Goal: Information Seeking & Learning: Find specific fact

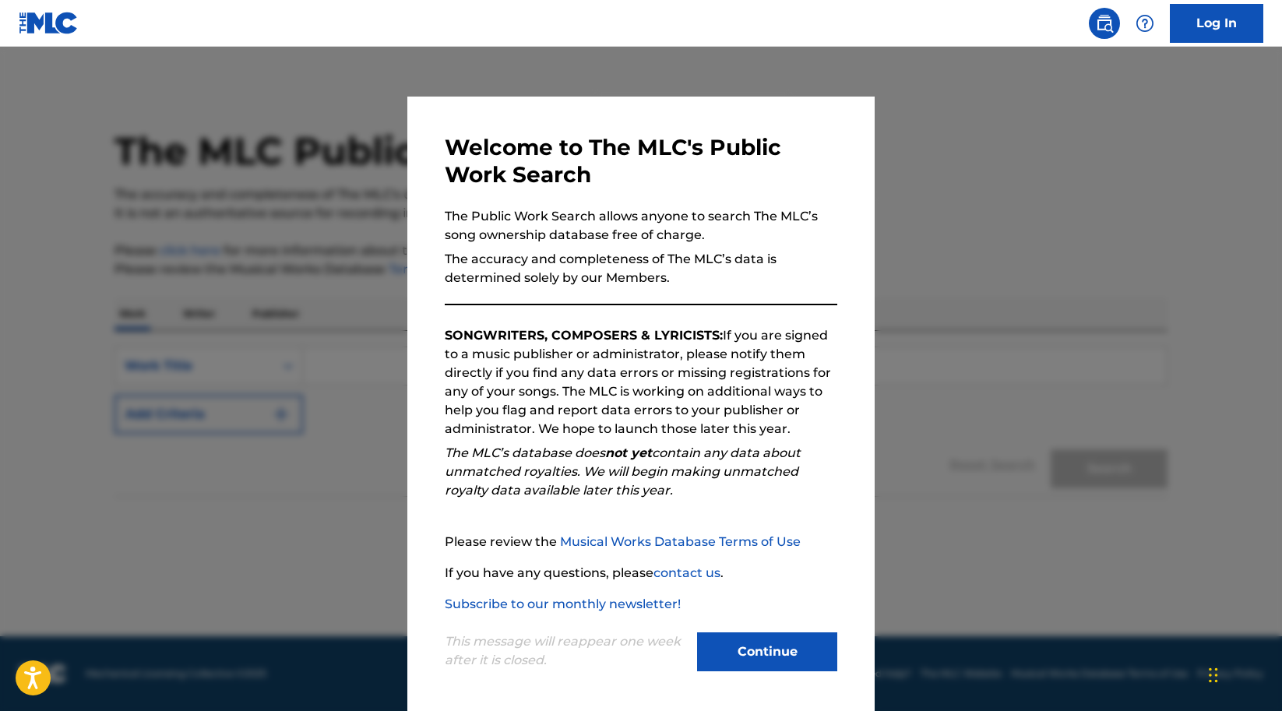
click at [780, 639] on button "Continue" at bounding box center [767, 651] width 140 height 39
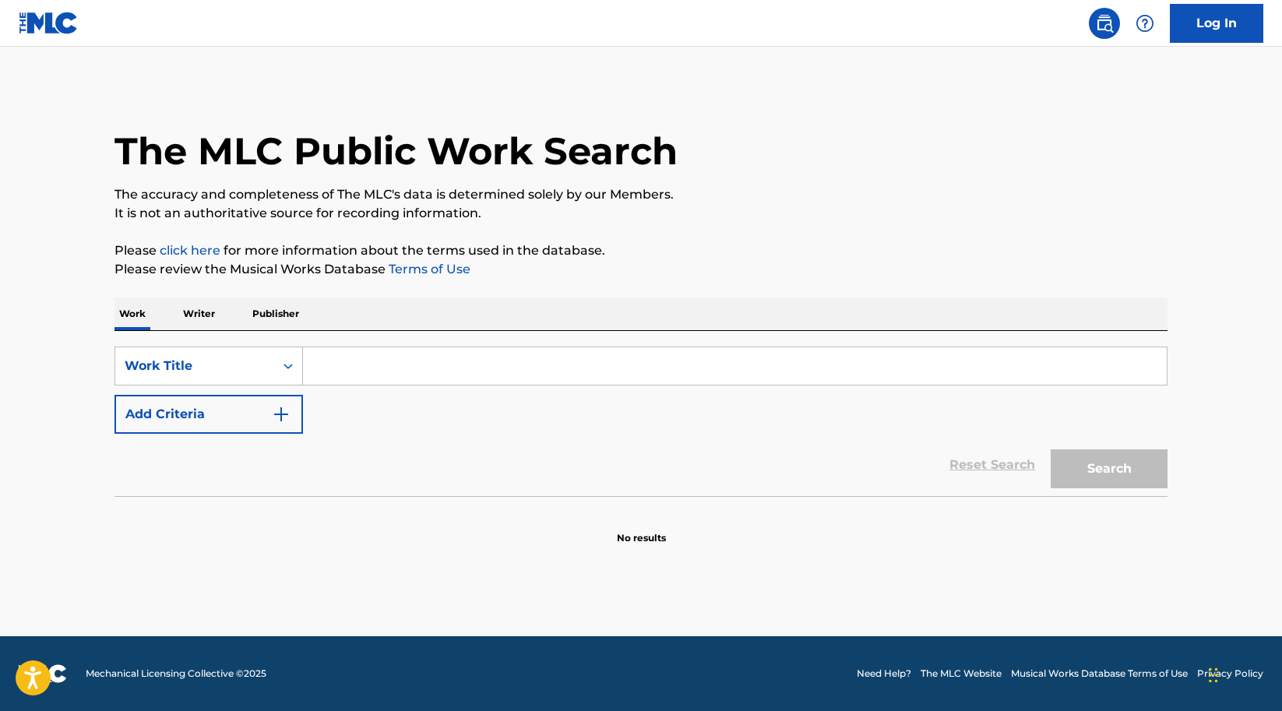
click at [201, 311] on p "Writer" at bounding box center [198, 314] width 41 height 33
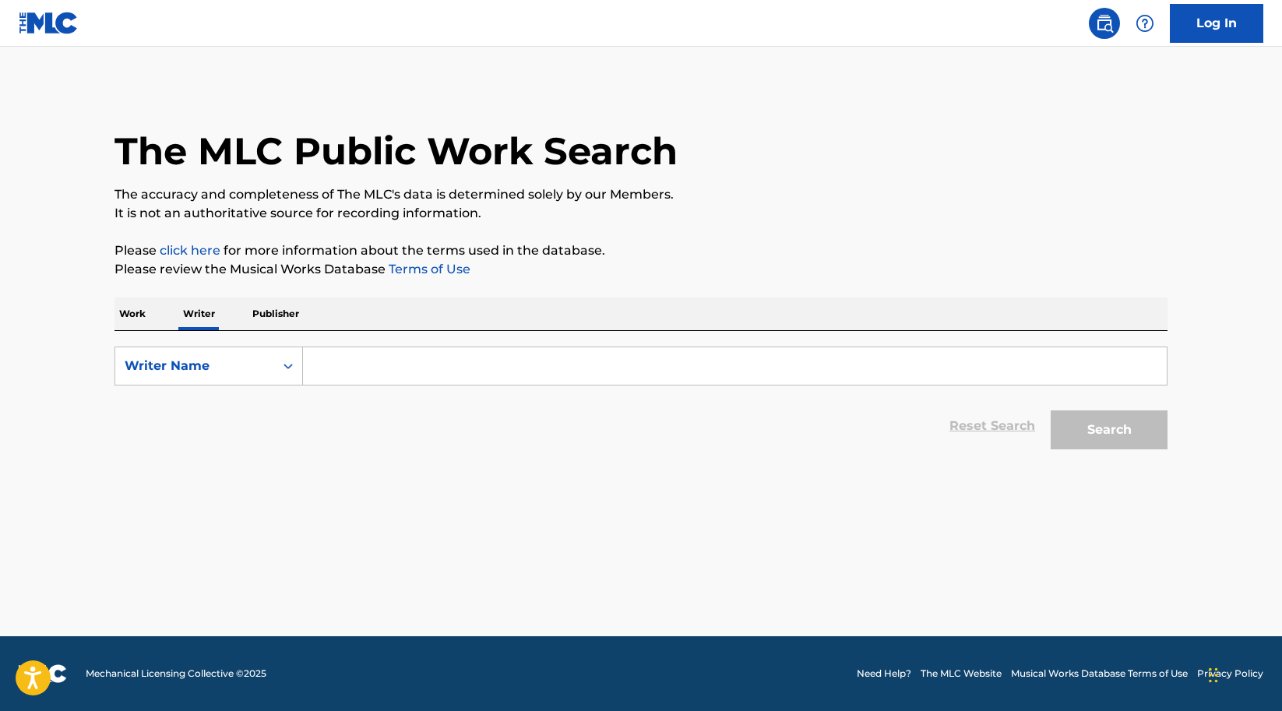
click at [368, 372] on input "Search Form" at bounding box center [735, 365] width 864 height 37
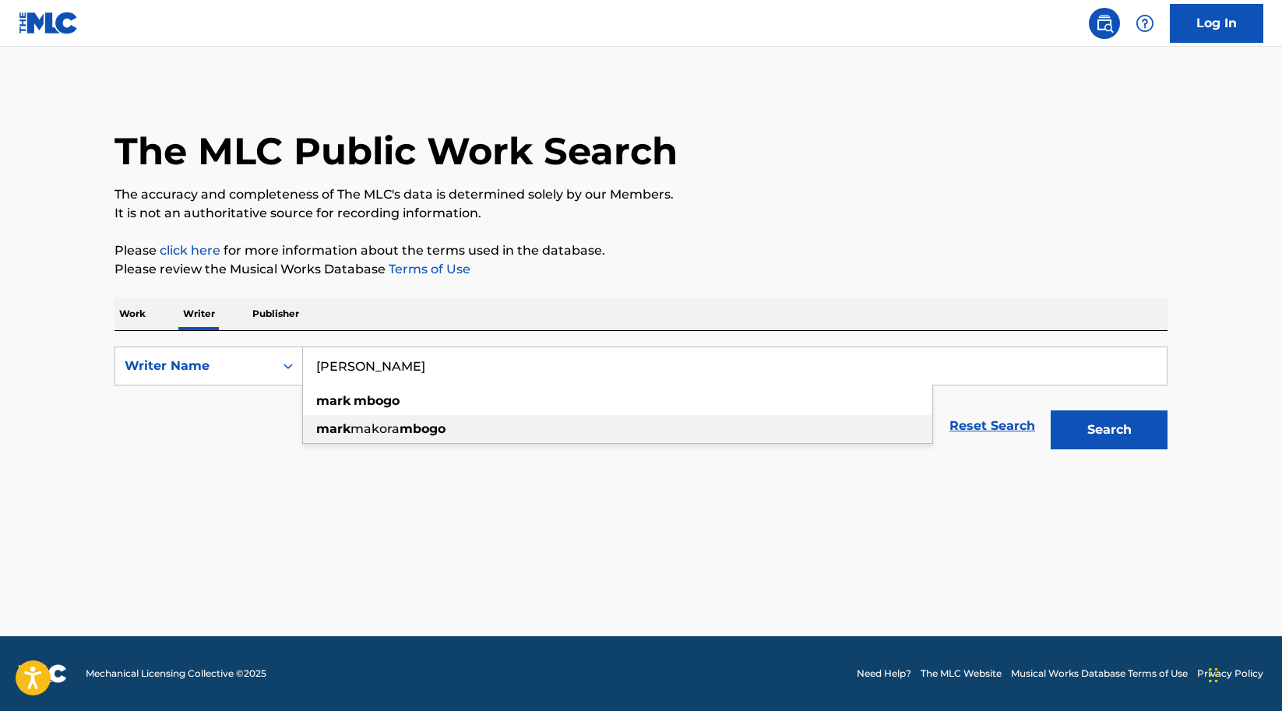
click at [361, 432] on span "makora" at bounding box center [374, 428] width 49 height 15
type input "[PERSON_NAME] mbogo"
click at [1097, 431] on button "Search" at bounding box center [1109, 429] width 117 height 39
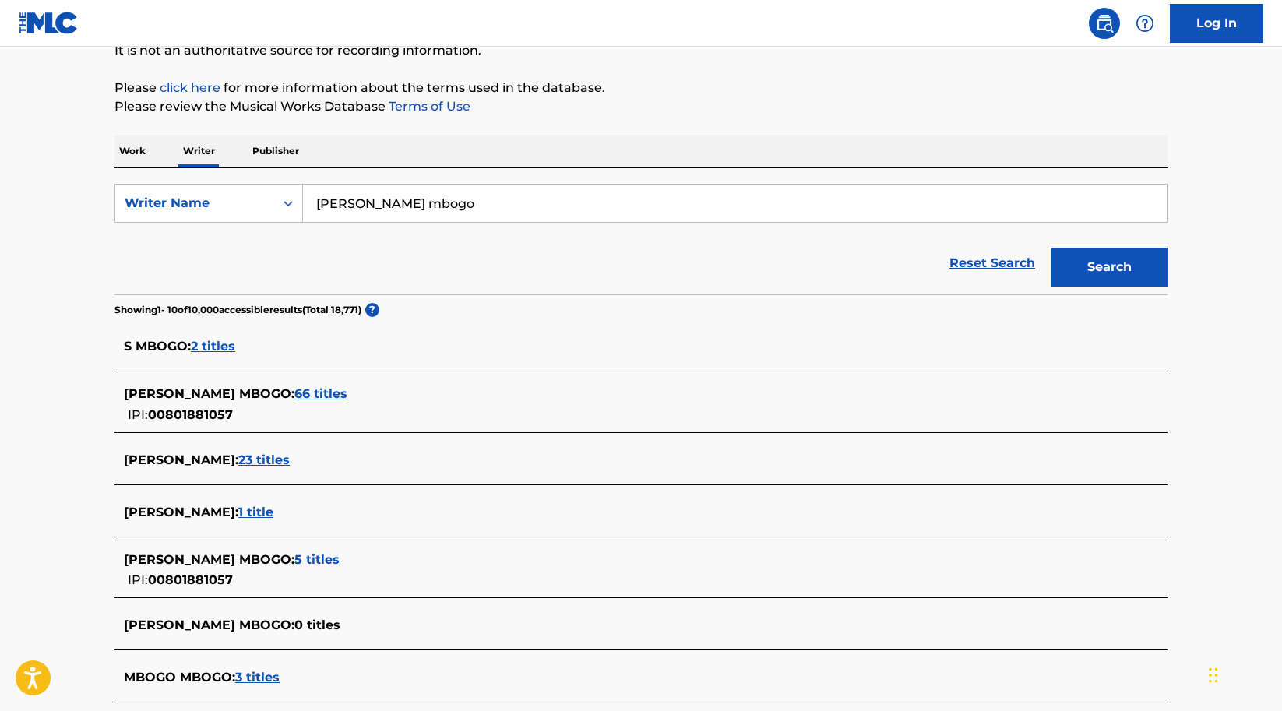
scroll to position [164, 0]
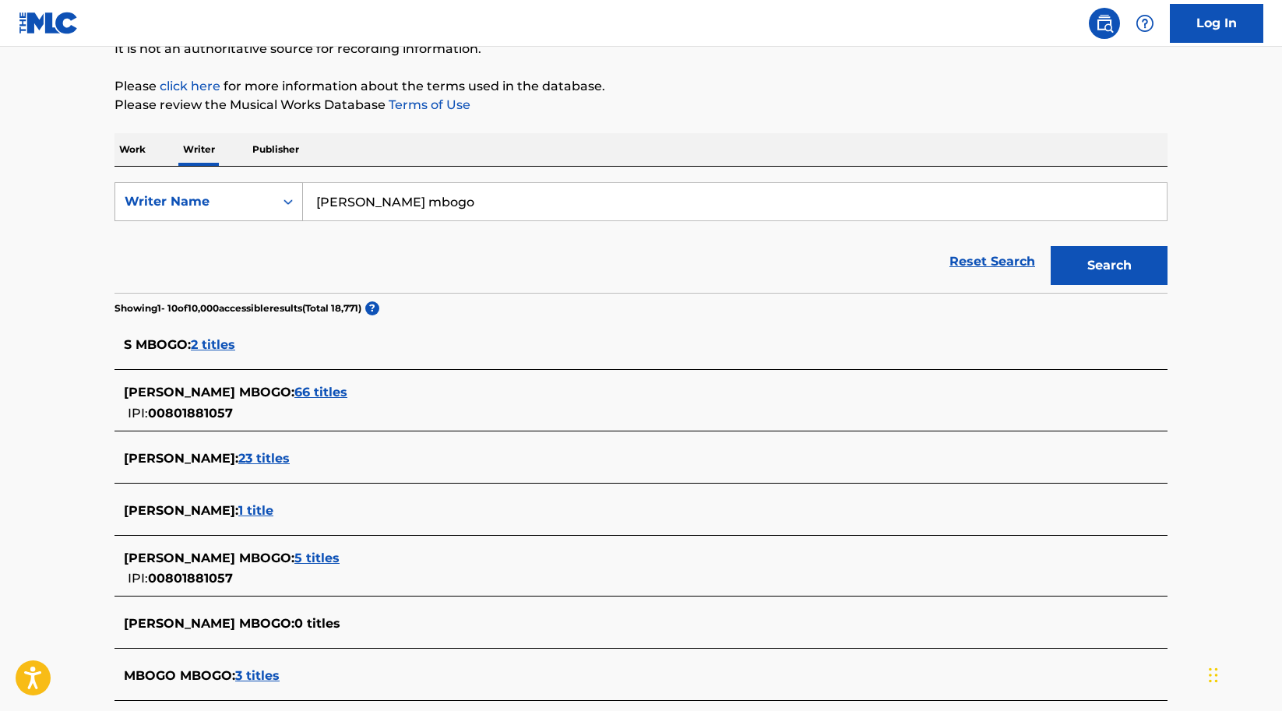
click at [288, 201] on icon "Search Form" at bounding box center [288, 202] width 16 height 16
click at [314, 387] on span "66 titles" at bounding box center [320, 392] width 53 height 15
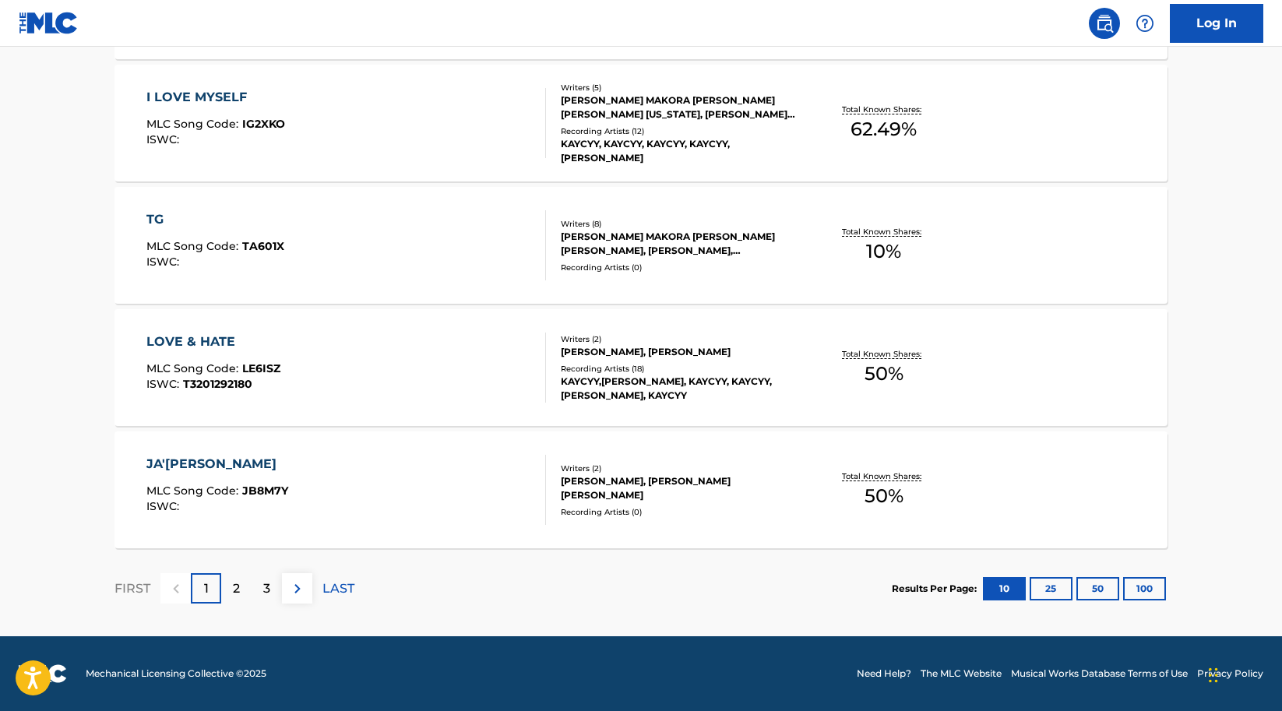
scroll to position [1196, 0]
click at [238, 597] on p "2" at bounding box center [236, 588] width 7 height 19
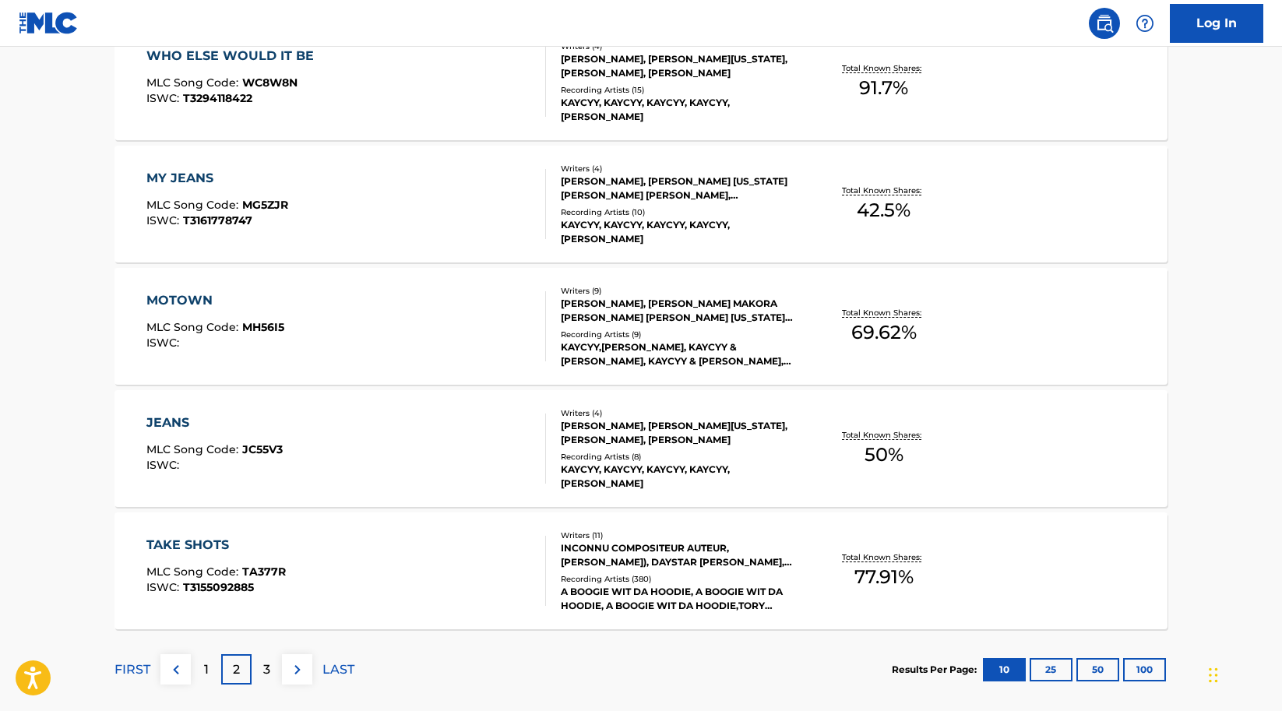
scroll to position [1115, 0]
click at [268, 672] on p "3" at bounding box center [266, 669] width 7 height 19
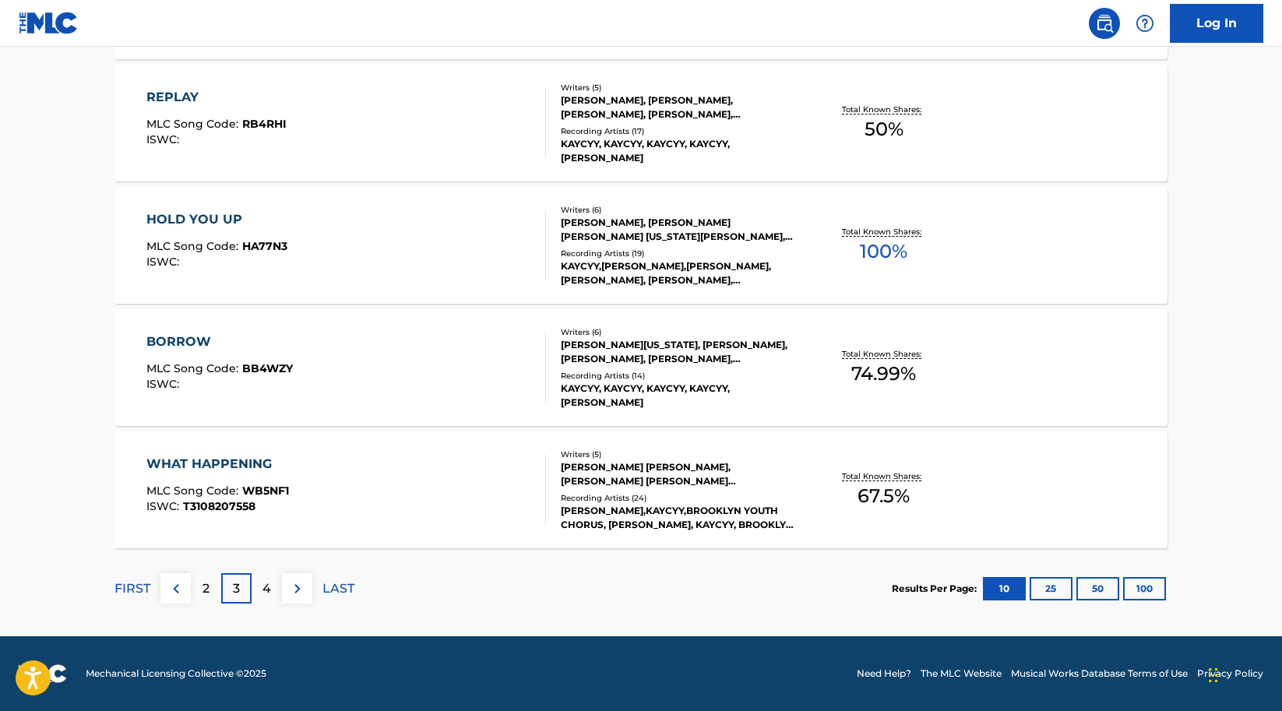
scroll to position [1196, 0]
click at [263, 595] on p "4" at bounding box center [266, 588] width 9 height 19
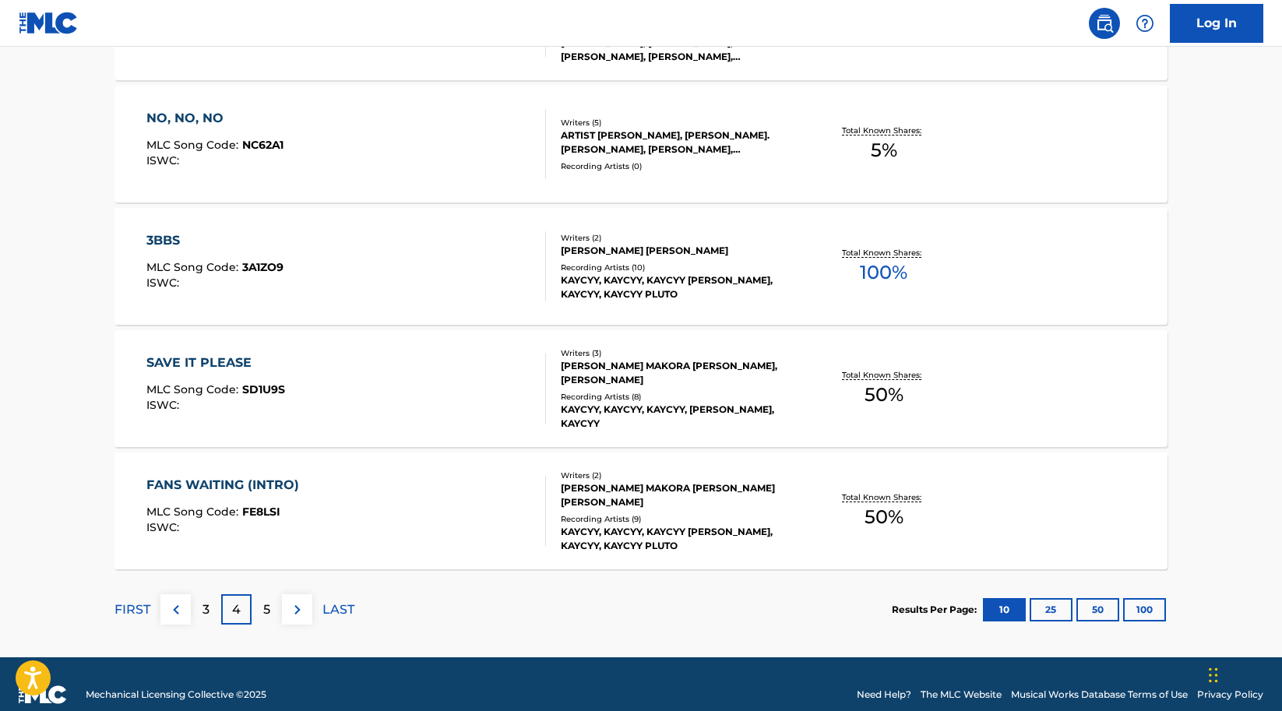
scroll to position [1188, 0]
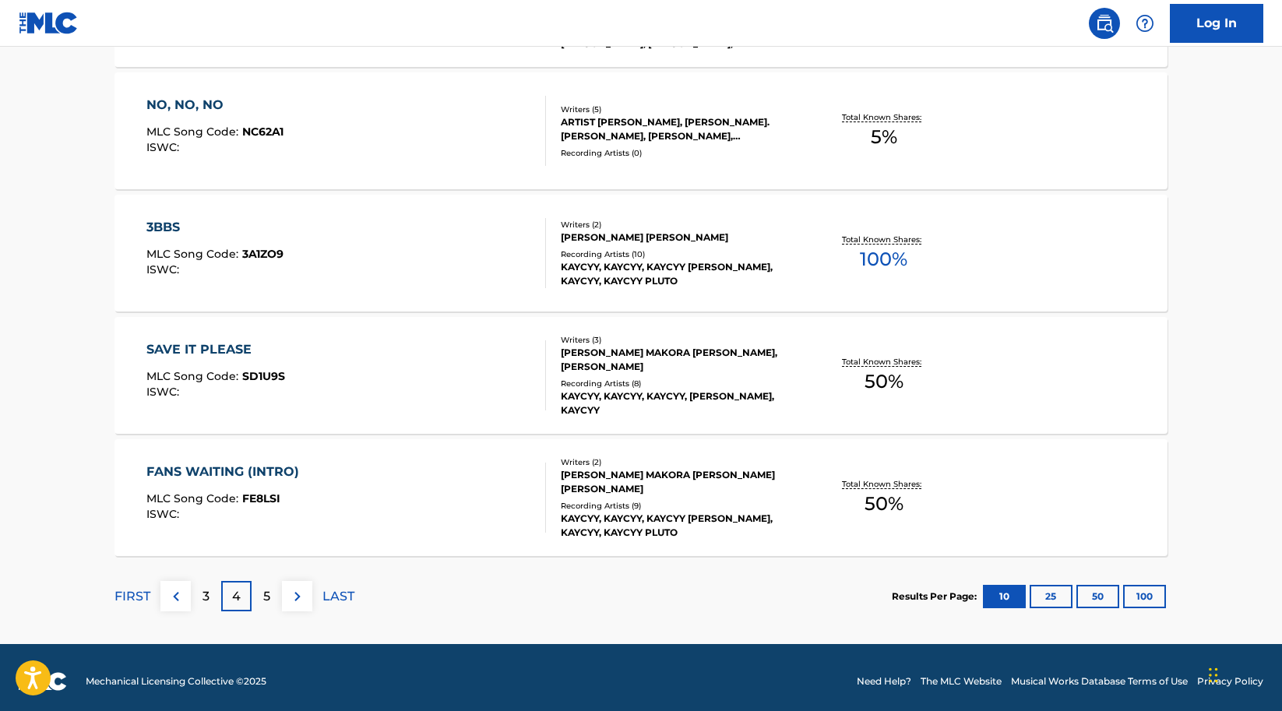
click at [266, 595] on p "5" at bounding box center [266, 596] width 7 height 19
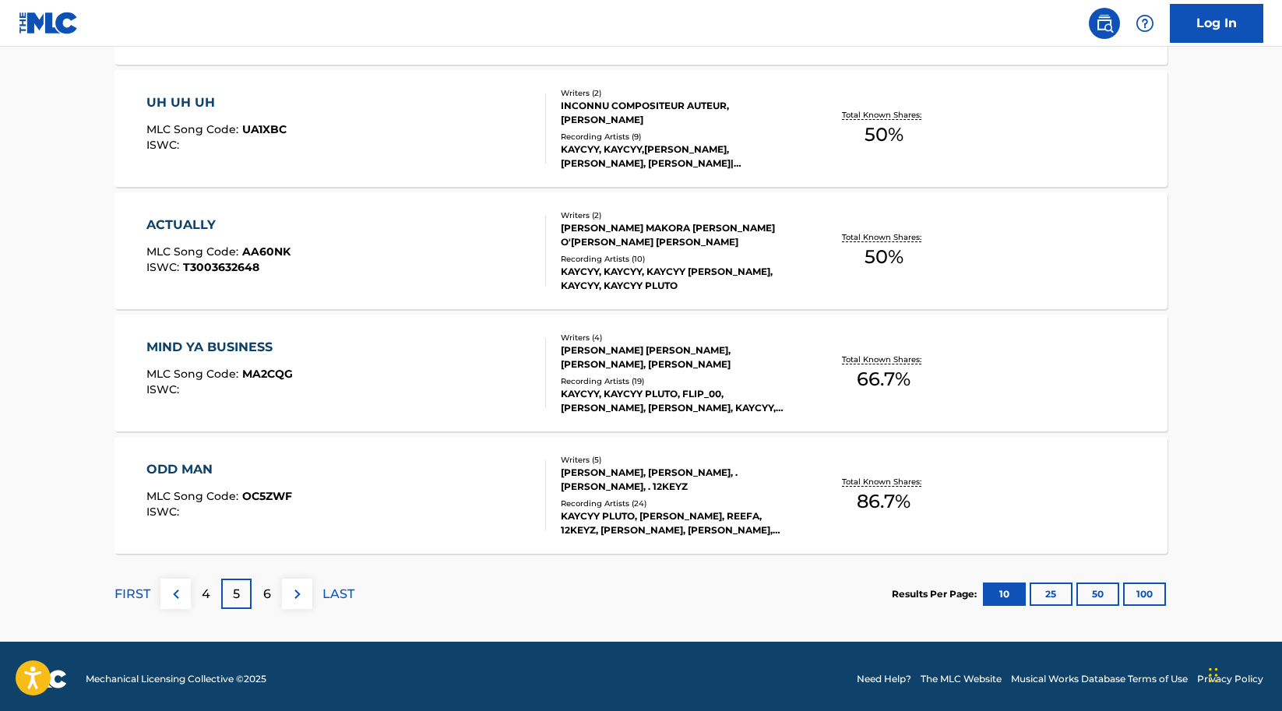
scroll to position [1195, 0]
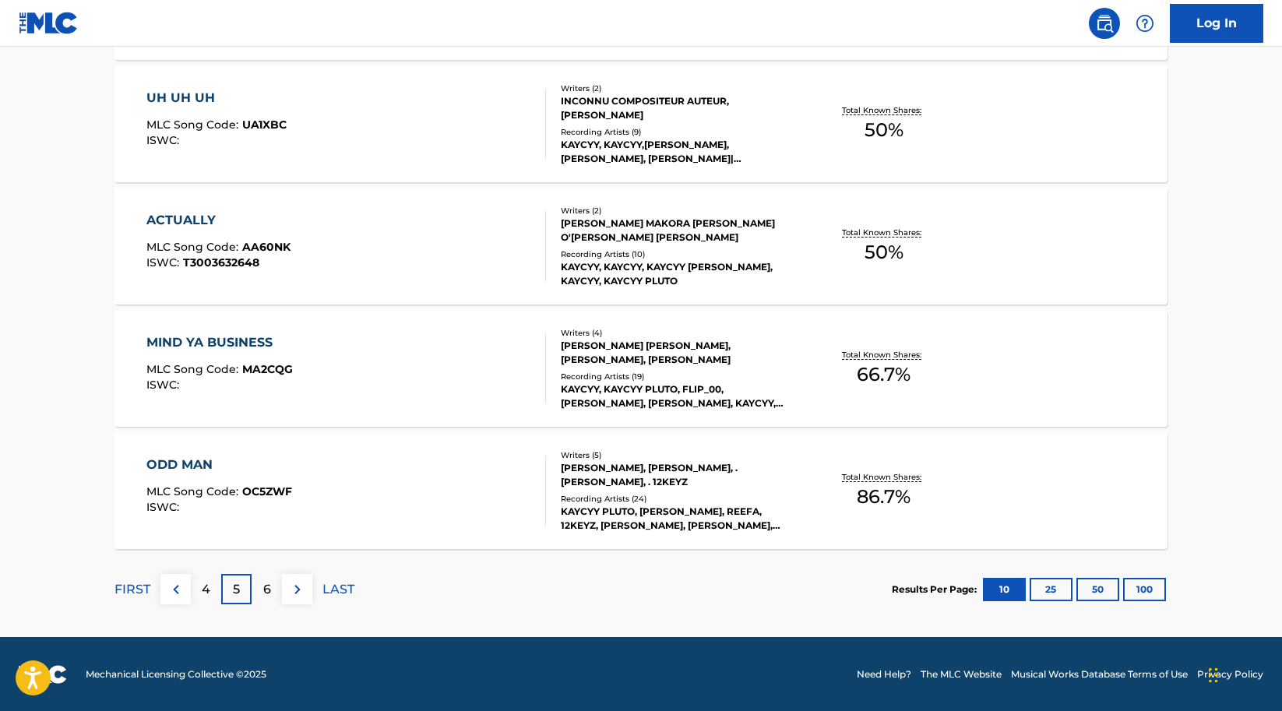
click at [269, 590] on p "6" at bounding box center [267, 589] width 8 height 19
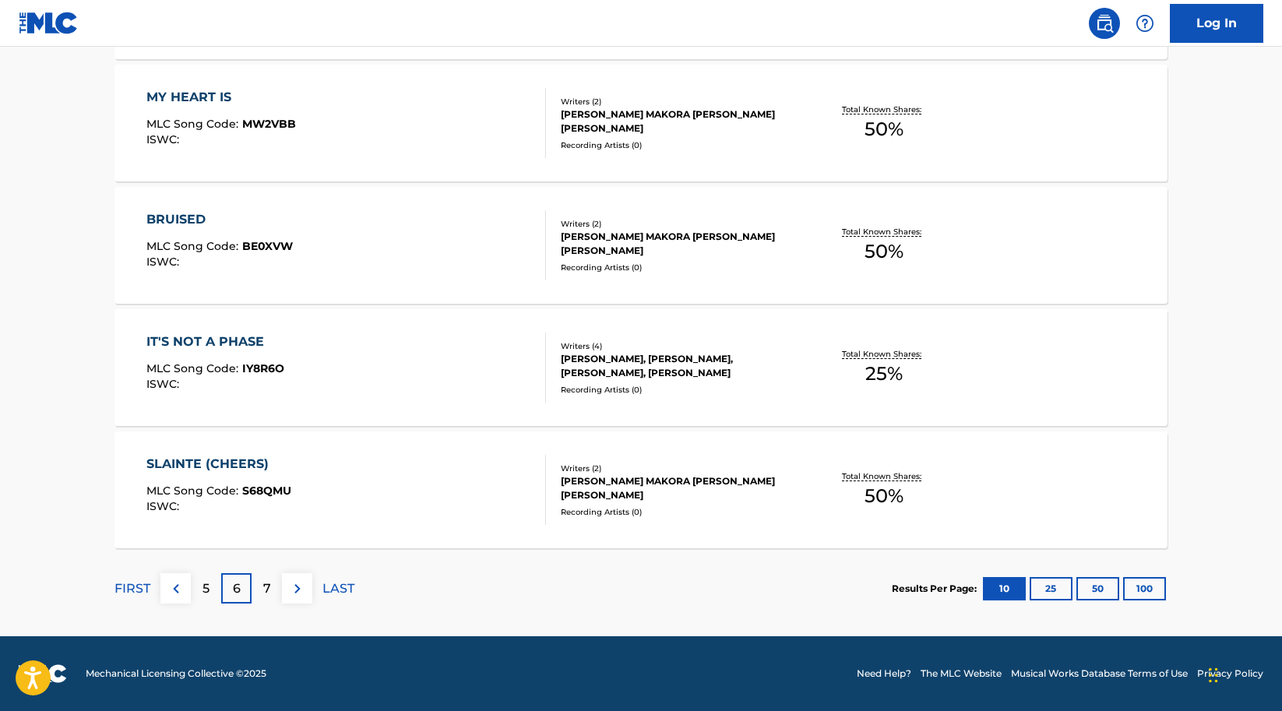
scroll to position [1196, 0]
click at [270, 592] on p "7" at bounding box center [267, 588] width 8 height 19
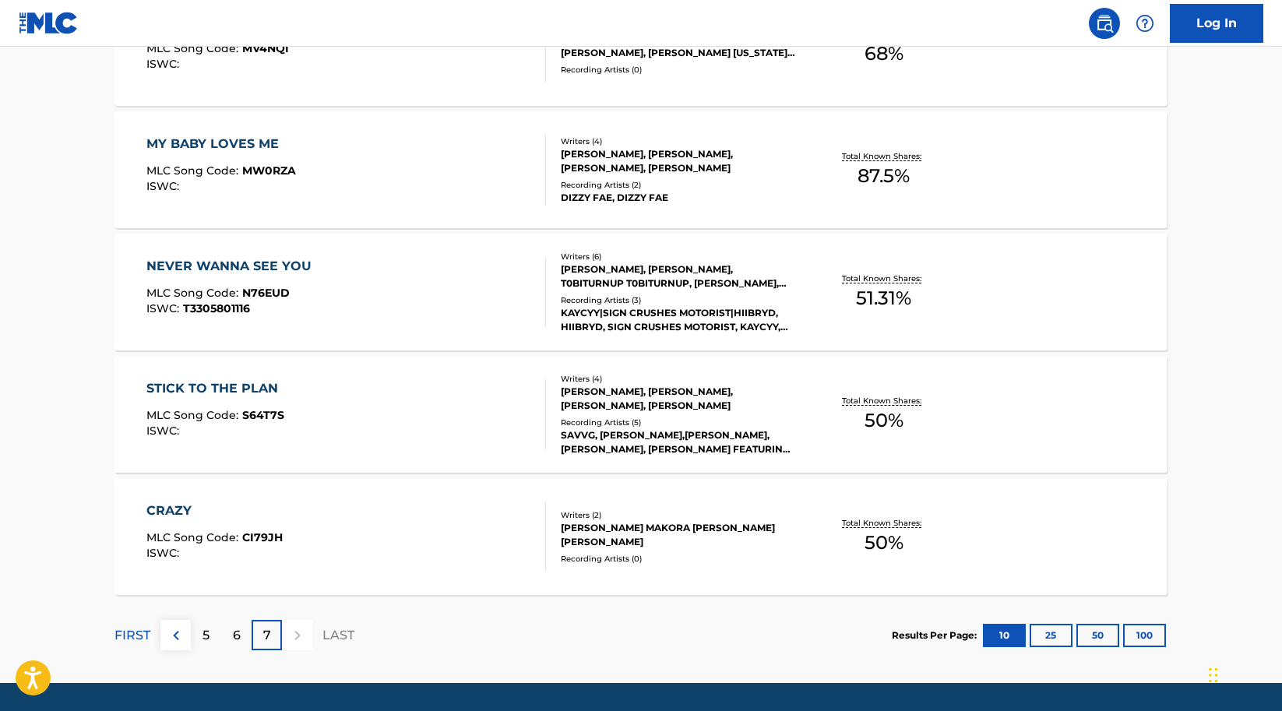
scroll to position [0, 0]
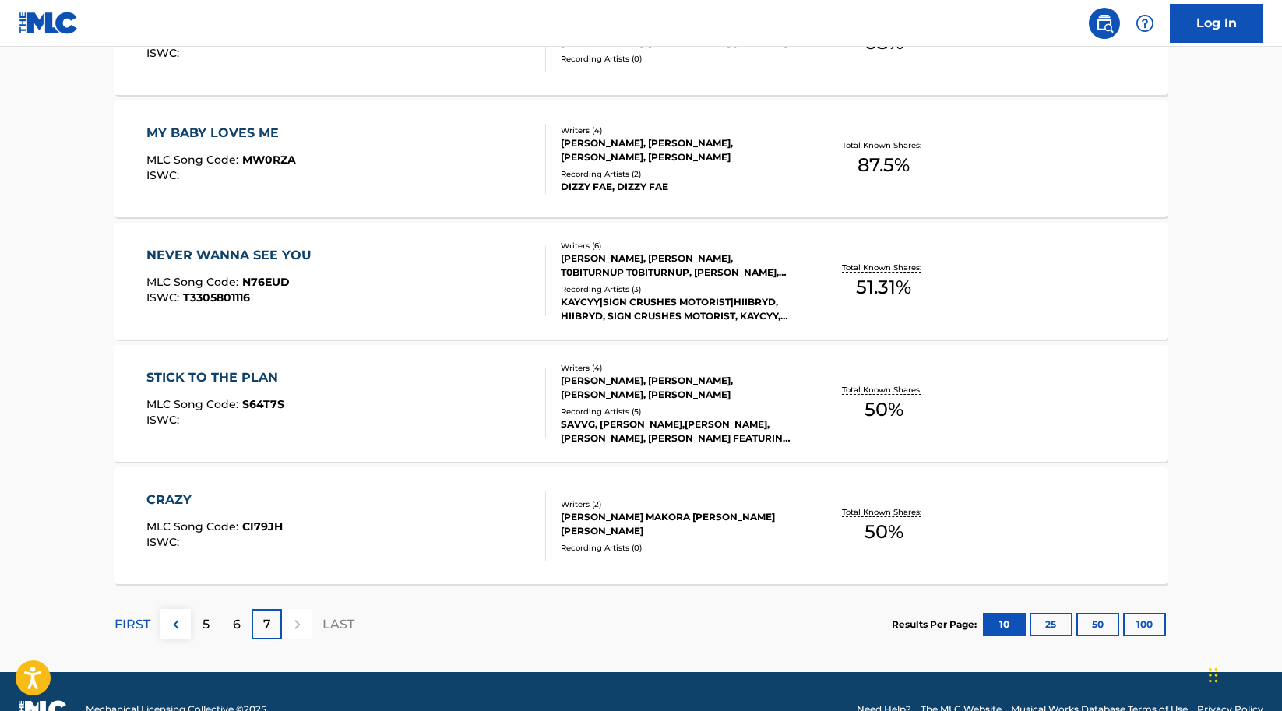
click at [295, 626] on div at bounding box center [297, 624] width 30 height 30
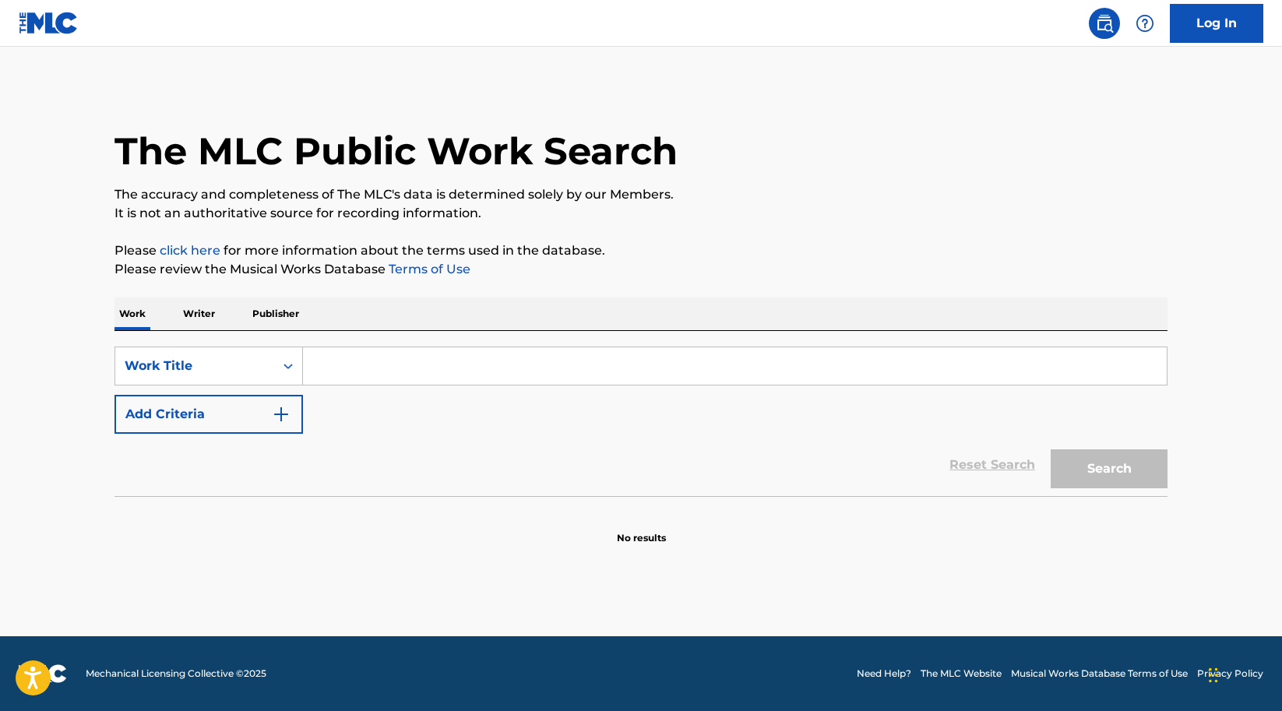
click at [202, 308] on p "Writer" at bounding box center [198, 314] width 41 height 33
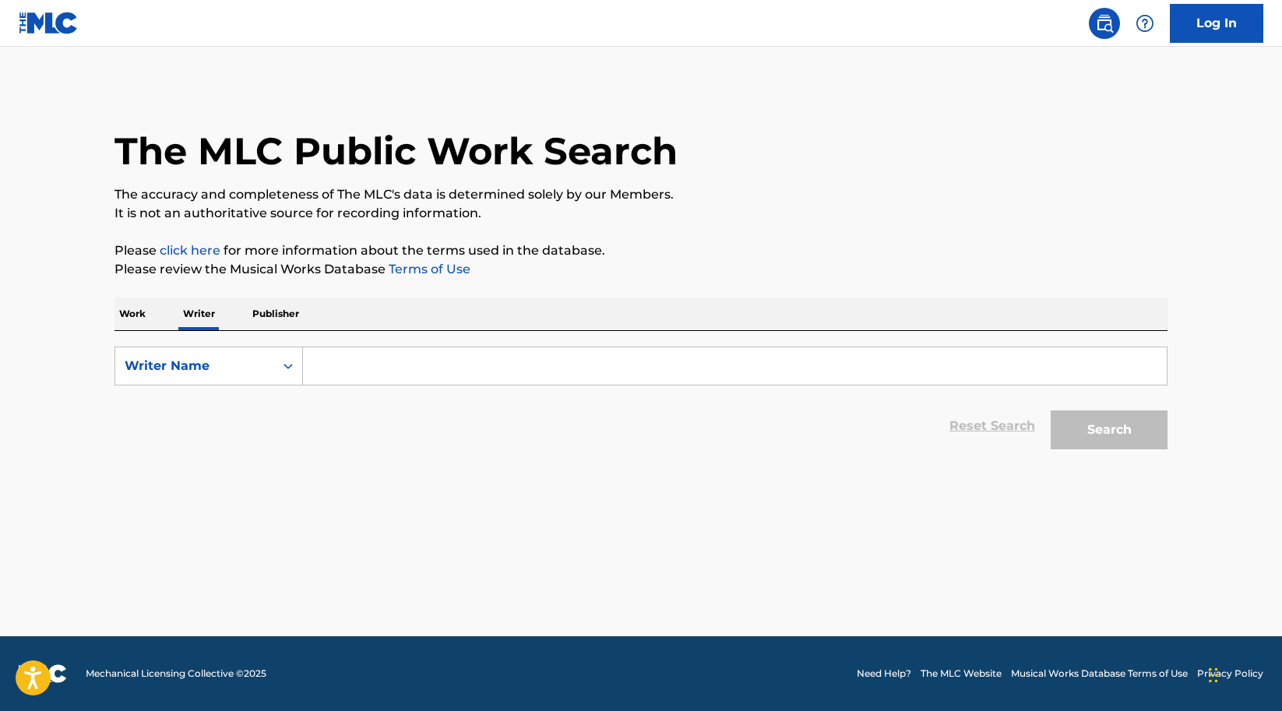
click at [383, 359] on input "Search Form" at bounding box center [735, 365] width 864 height 37
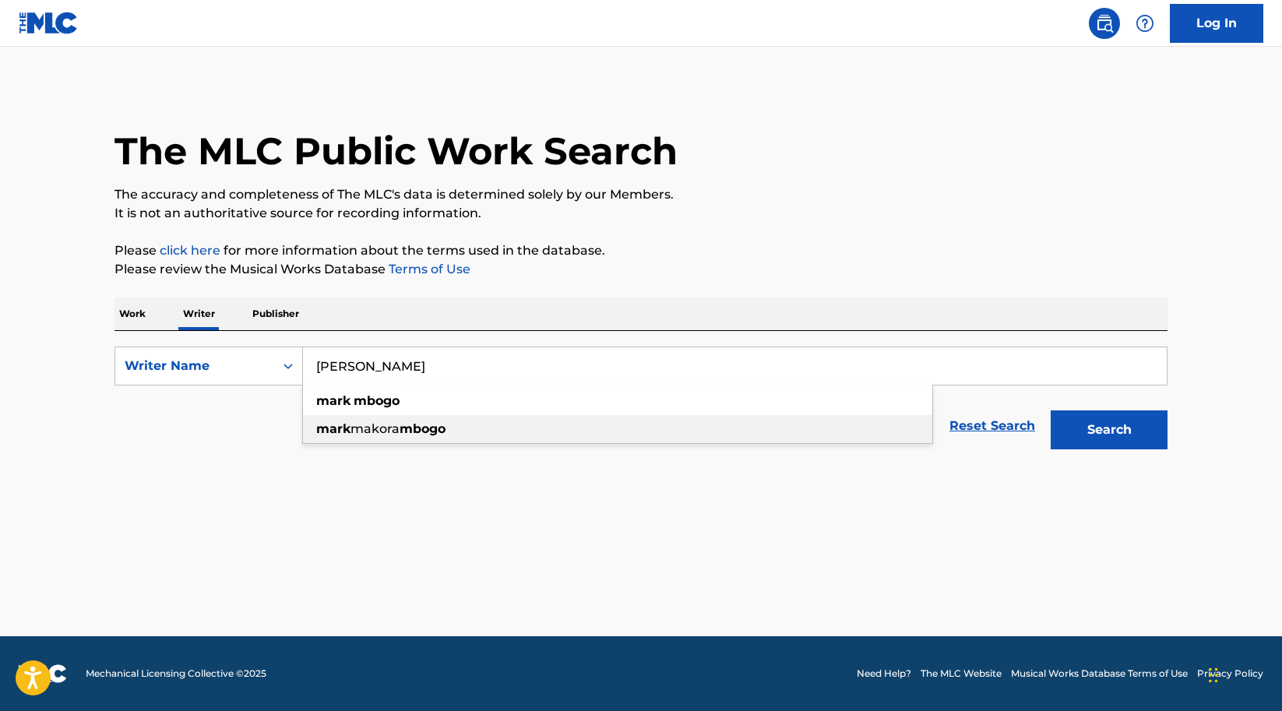
click at [390, 428] on span "makora" at bounding box center [374, 428] width 49 height 15
type input "[PERSON_NAME] mbogo"
click at [1107, 435] on button "Search" at bounding box center [1109, 429] width 117 height 39
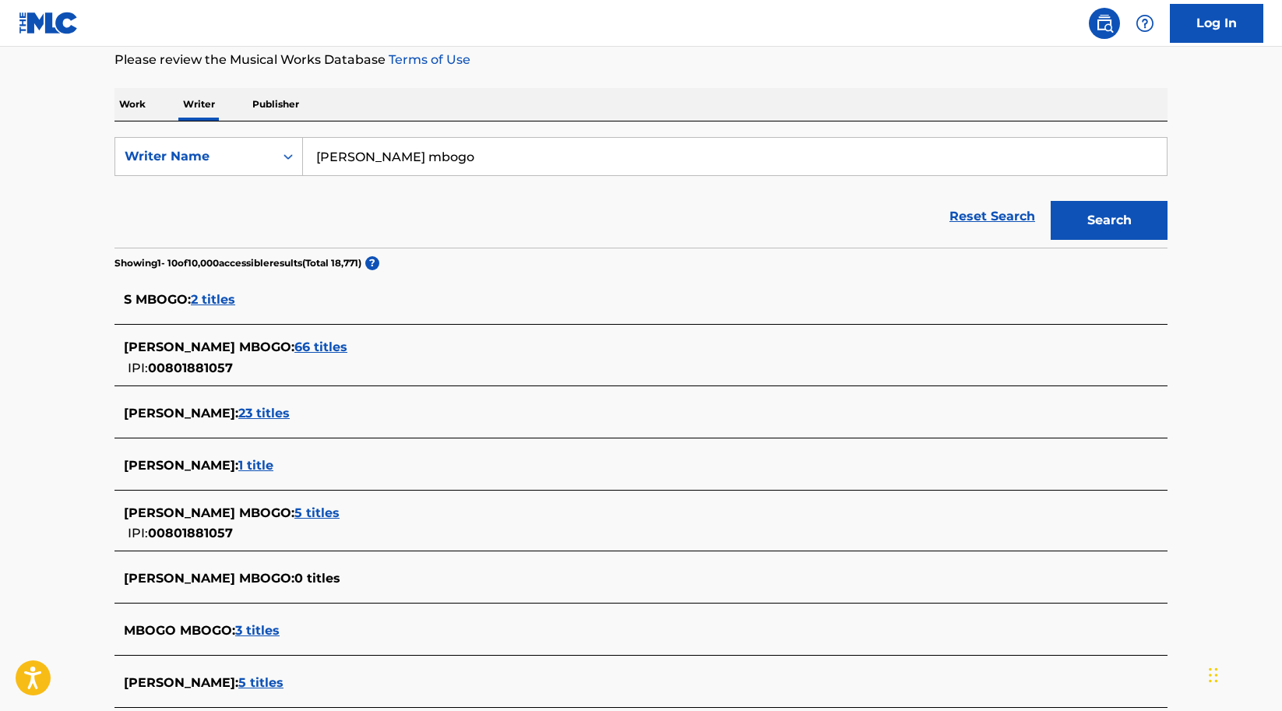
scroll to position [218, 0]
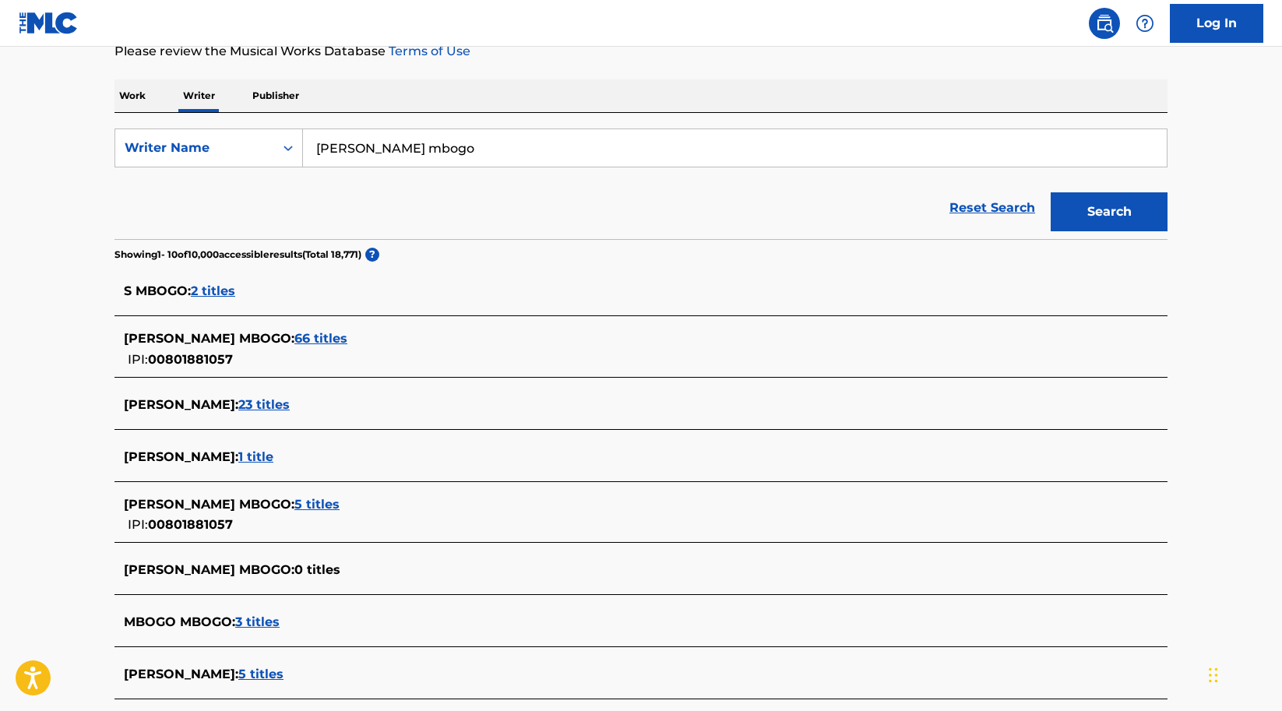
click at [248, 407] on span "23 titles" at bounding box center [263, 404] width 51 height 15
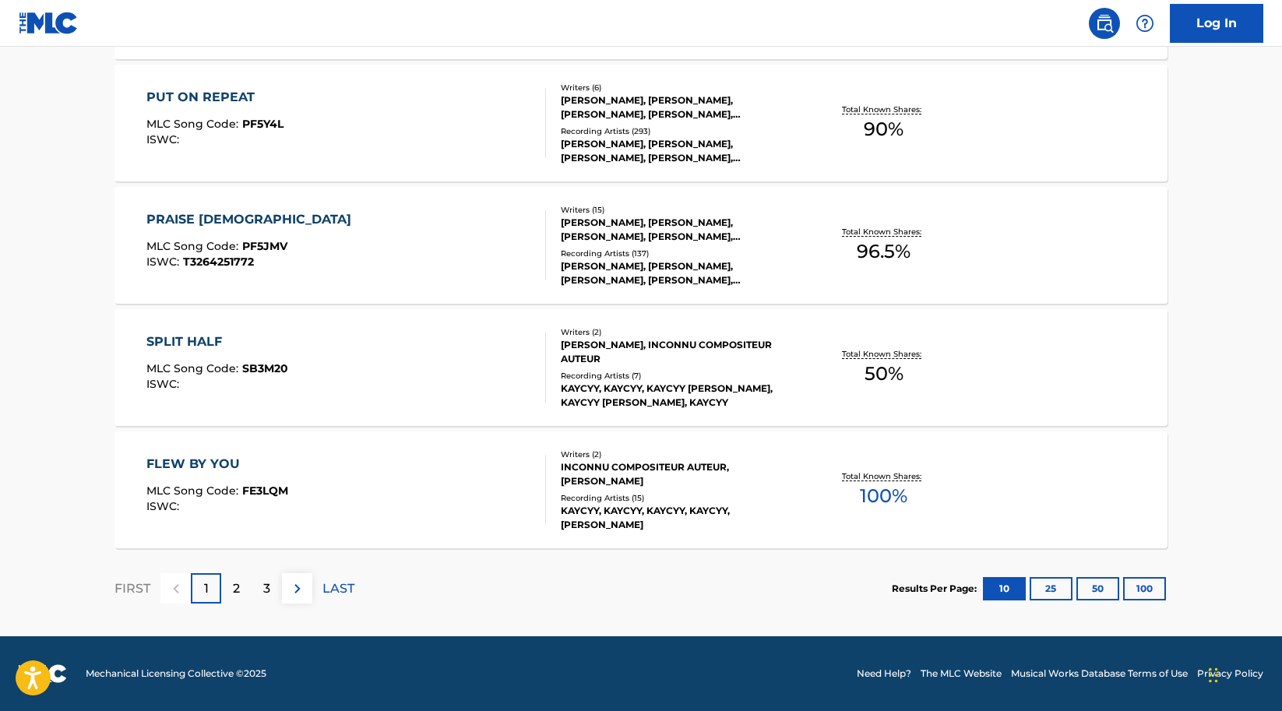
scroll to position [1196, 0]
click at [234, 590] on p "2" at bounding box center [236, 588] width 7 height 19
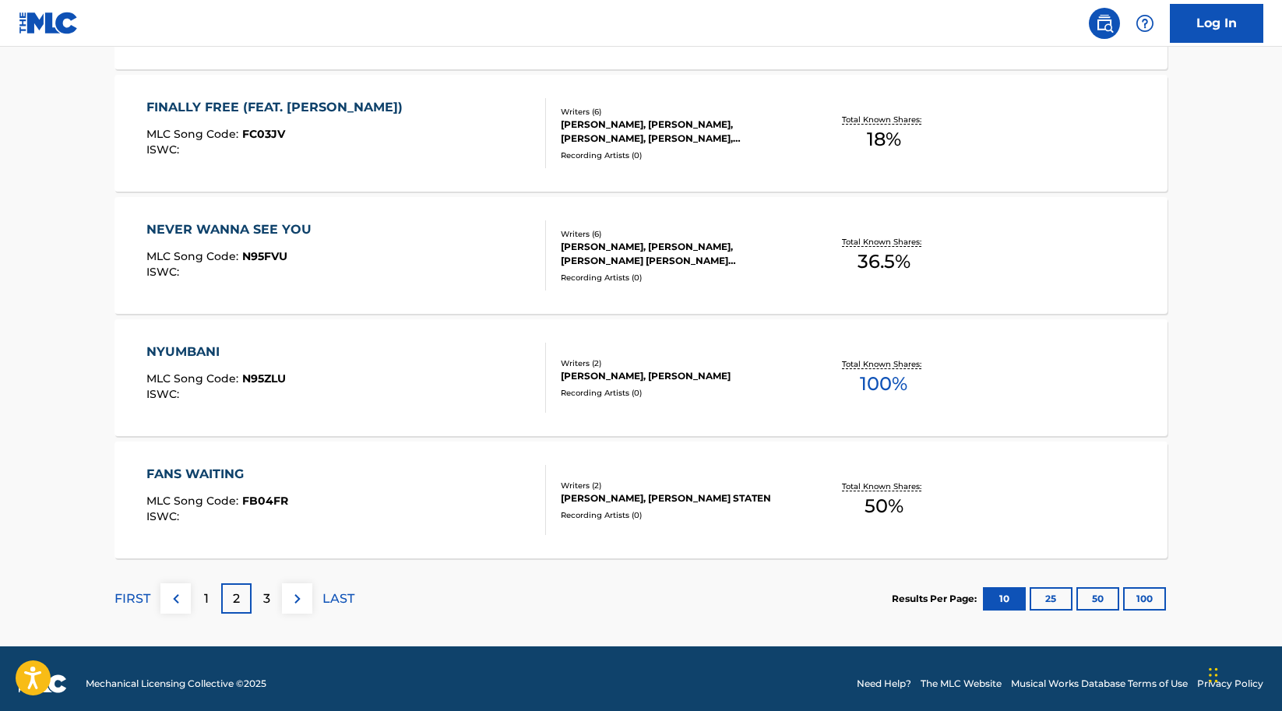
scroll to position [1190, 0]
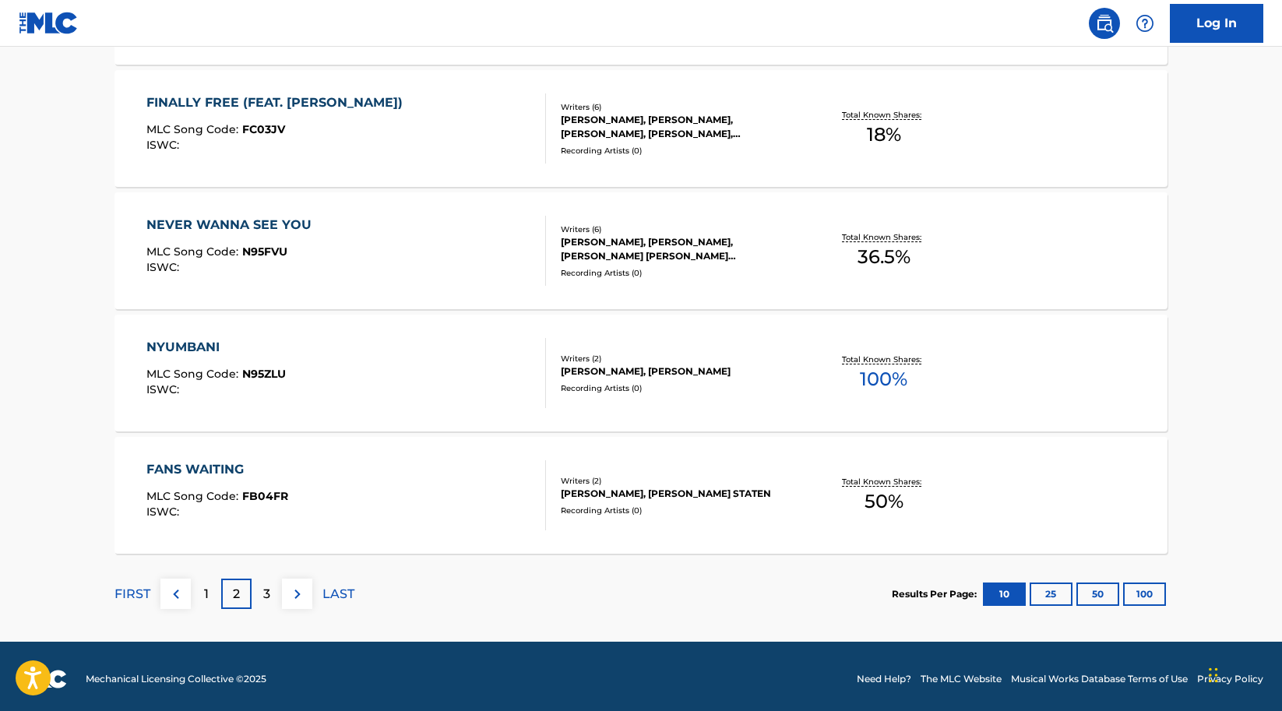
click at [266, 600] on p "3" at bounding box center [266, 594] width 7 height 19
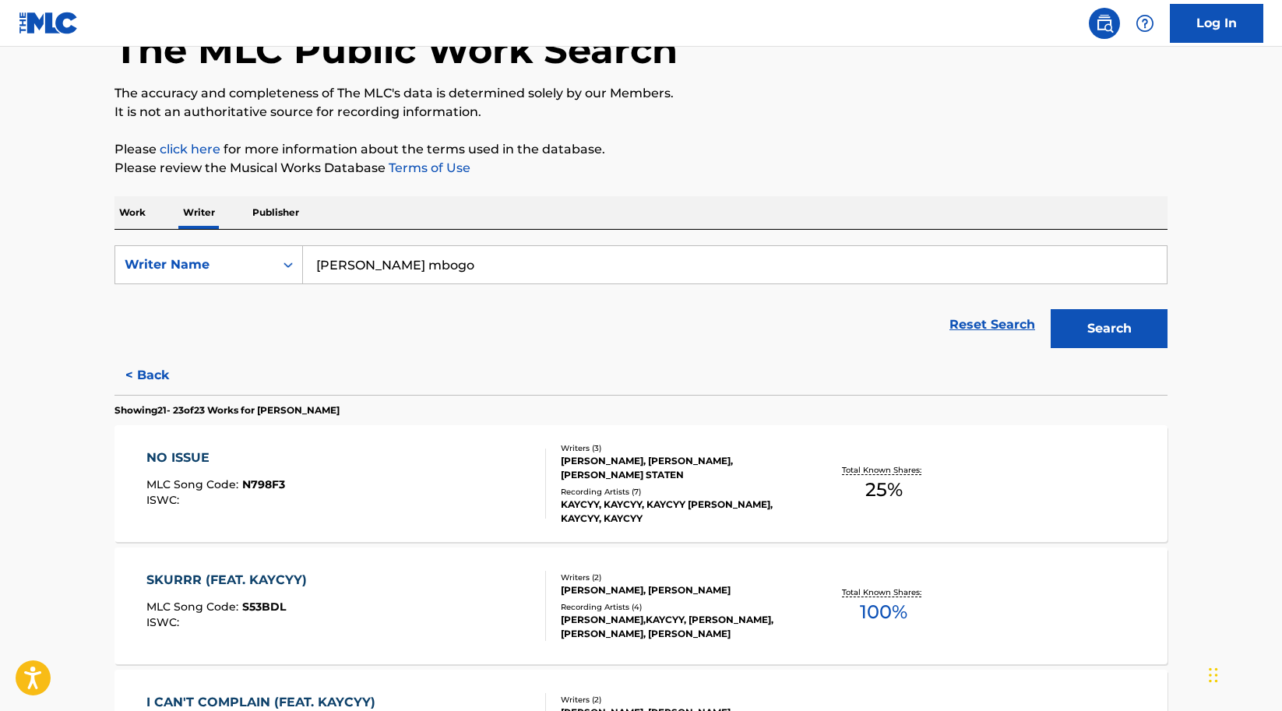
scroll to position [107, 0]
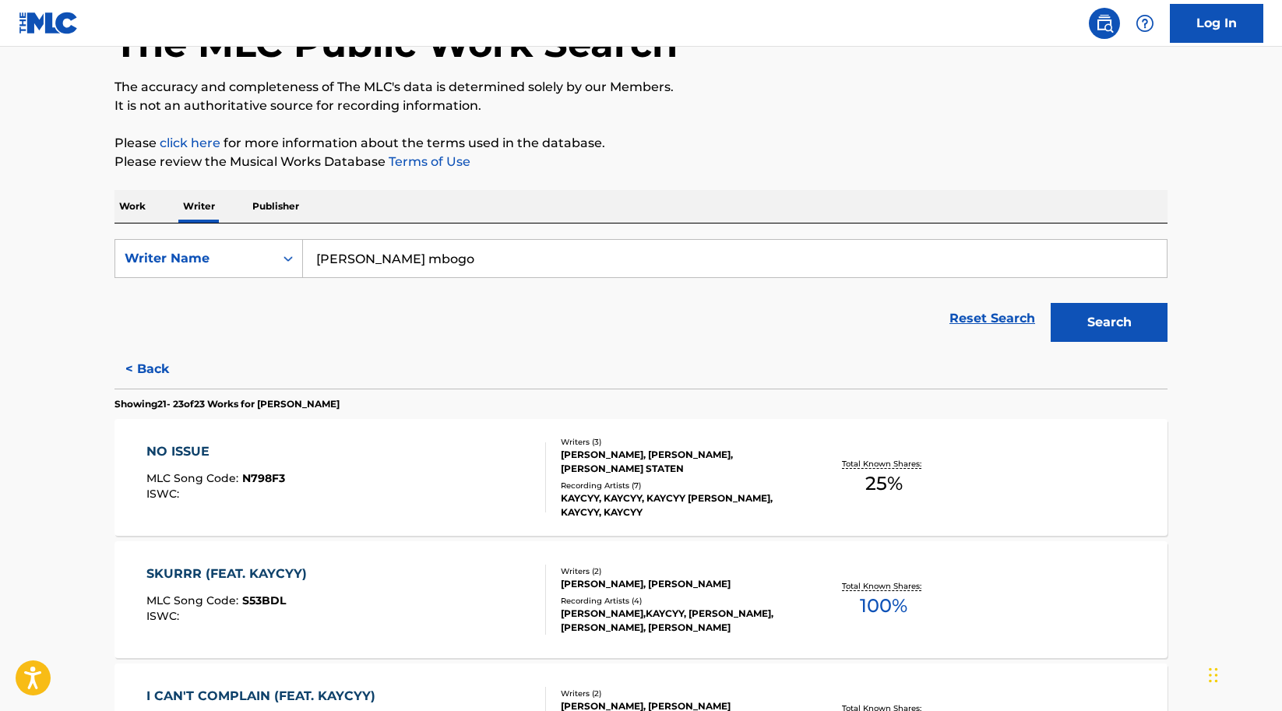
click at [157, 369] on button "< Back" at bounding box center [160, 369] width 93 height 39
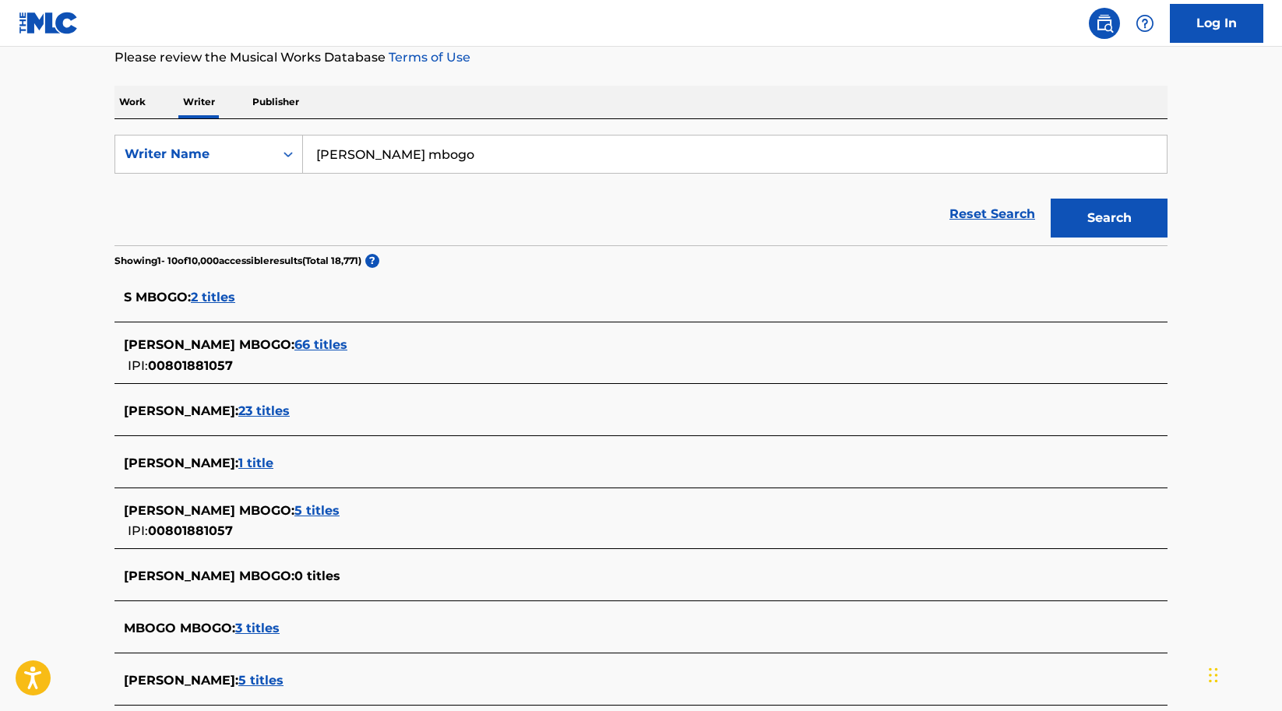
scroll to position [213, 0]
click at [312, 508] on span "5 titles" at bounding box center [316, 509] width 45 height 15
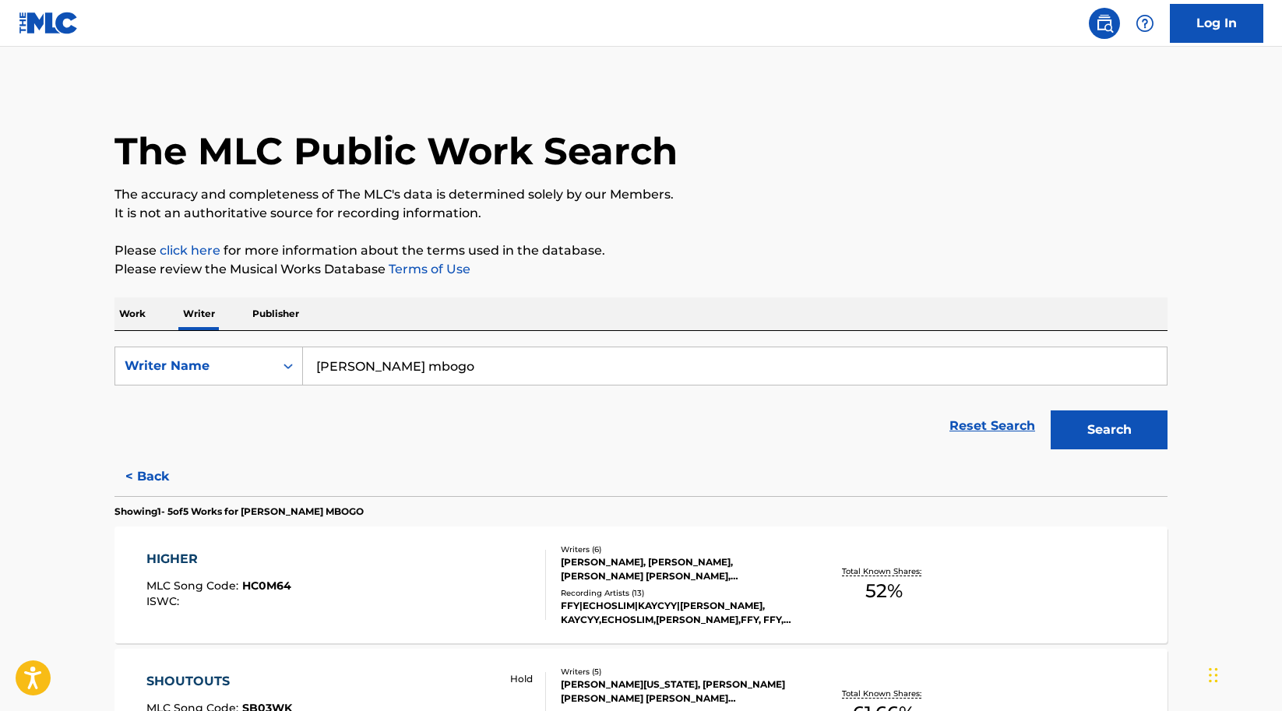
scroll to position [0, 0]
click at [152, 477] on button "< Back" at bounding box center [160, 476] width 93 height 39
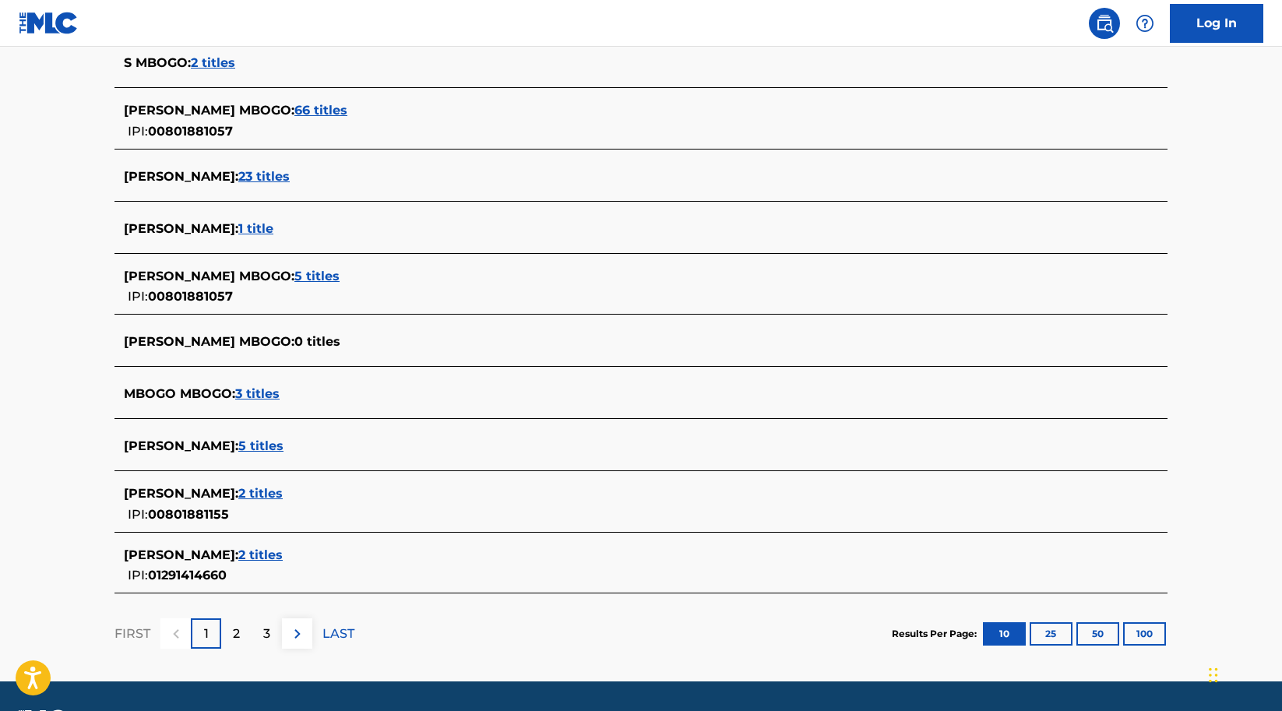
scroll to position [446, 0]
click at [255, 495] on span "2 titles" at bounding box center [260, 493] width 44 height 15
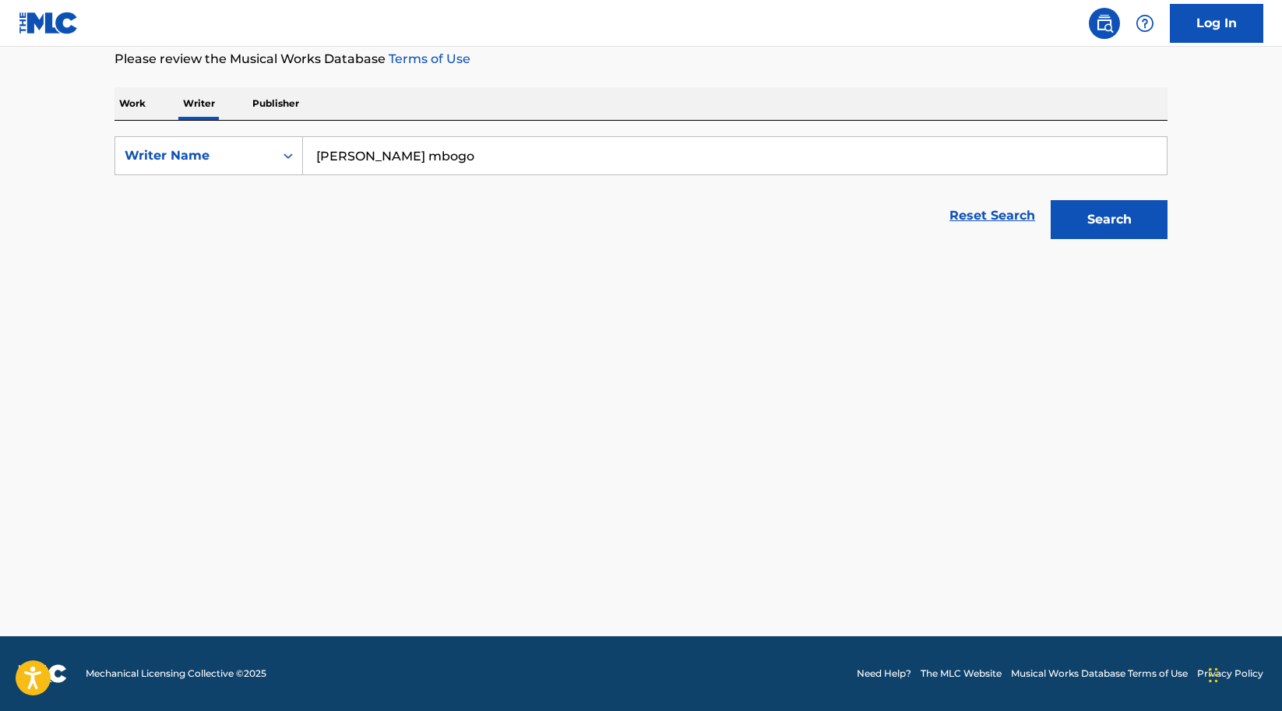
scroll to position [210, 0]
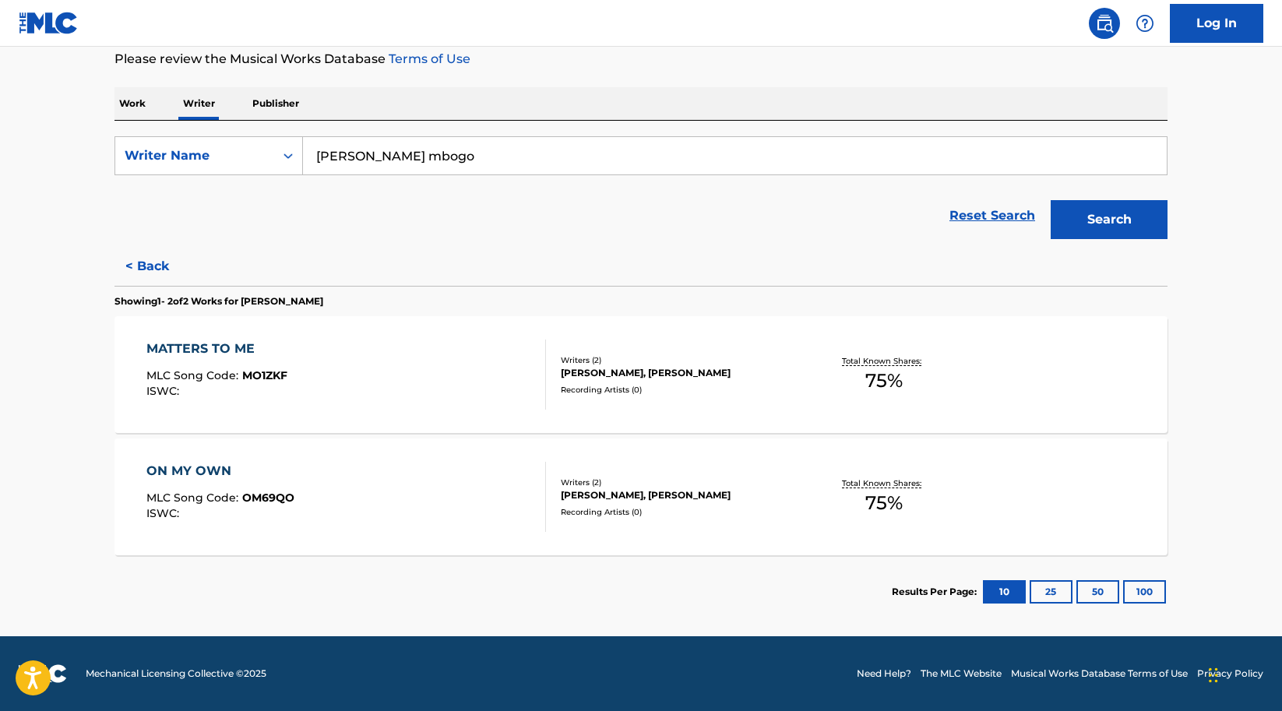
click at [150, 265] on button "< Back" at bounding box center [160, 266] width 93 height 39
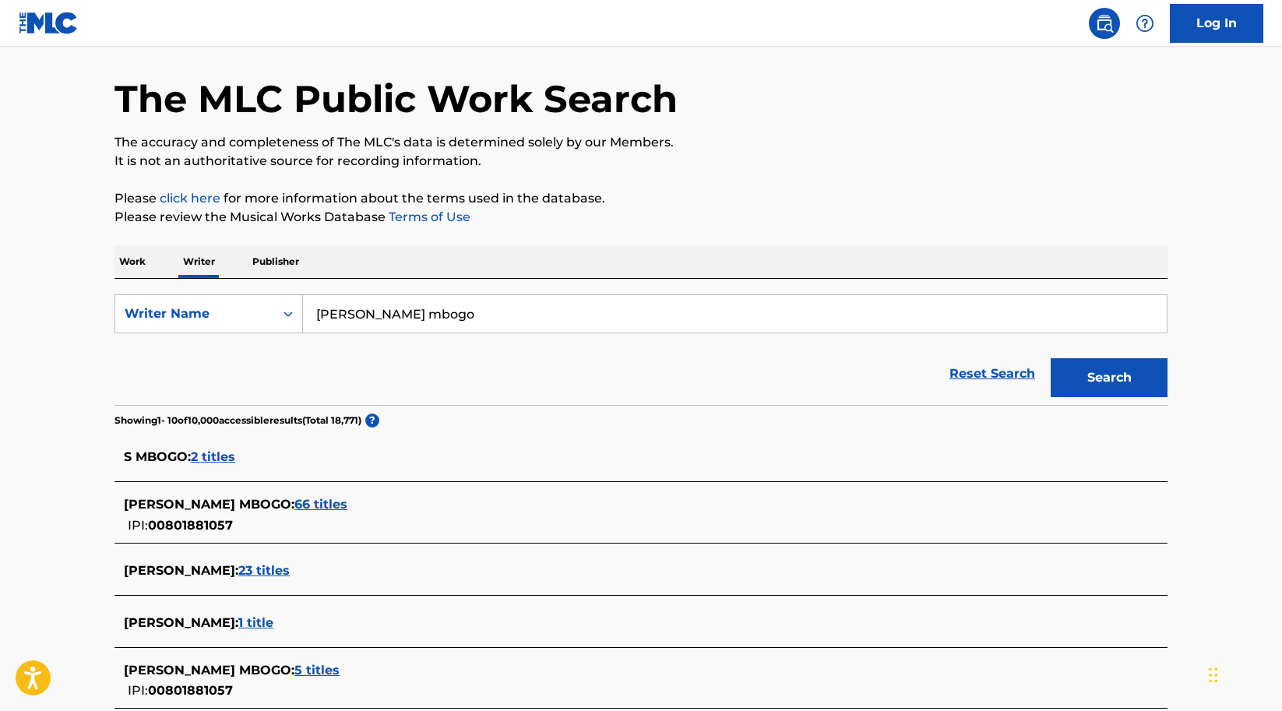
scroll to position [50, 0]
